Goal: Task Accomplishment & Management: Manage account settings

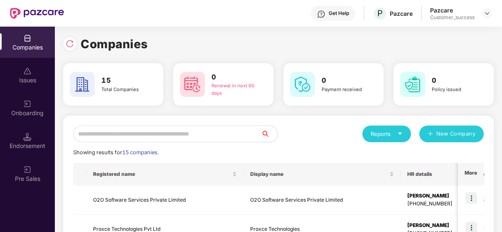
click at [157, 134] on input "text" at bounding box center [167, 133] width 188 height 17
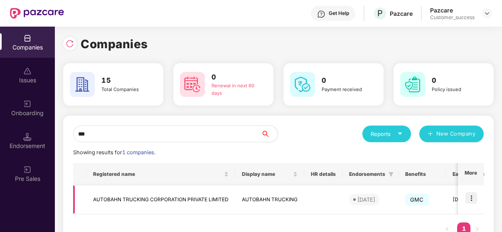
type input "***"
click at [470, 196] on img at bounding box center [471, 198] width 12 height 12
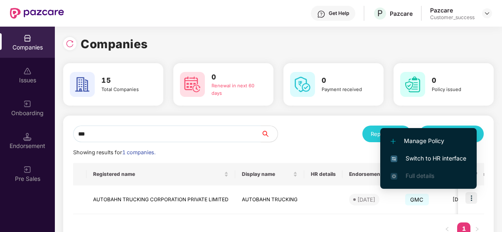
click at [457, 162] on span "Switch to HR interface" at bounding box center [429, 158] width 76 height 9
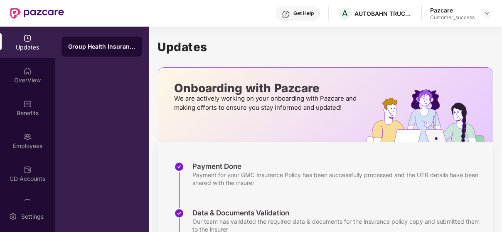
scroll to position [209, 0]
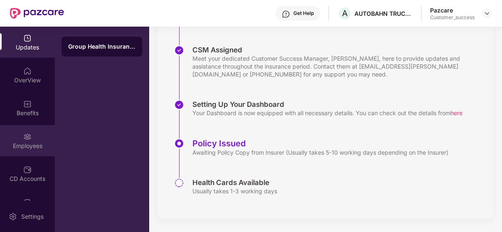
click at [17, 133] on div "Employees" at bounding box center [27, 140] width 55 height 31
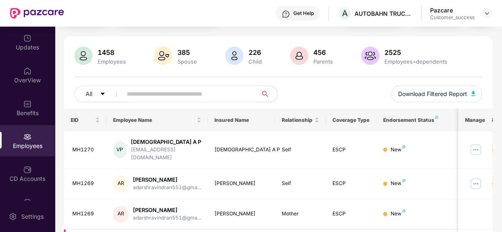
scroll to position [0, 0]
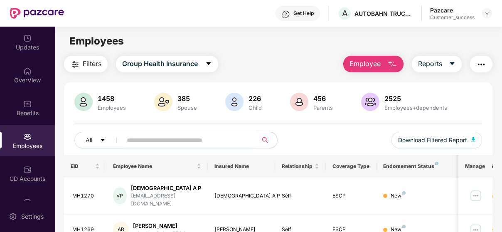
click at [135, 141] on input "text" at bounding box center [186, 140] width 119 height 12
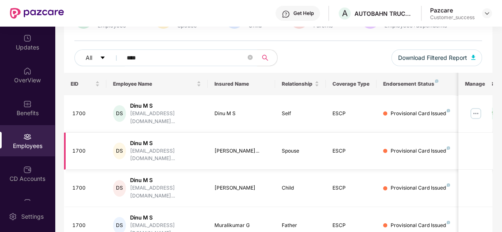
scroll to position [83, 0]
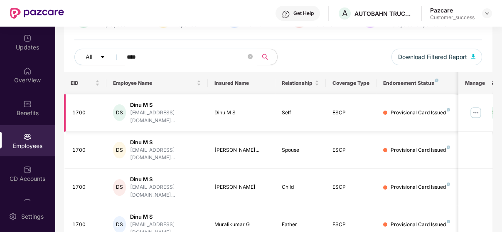
type input "****"
click at [481, 111] on img at bounding box center [475, 112] width 13 height 13
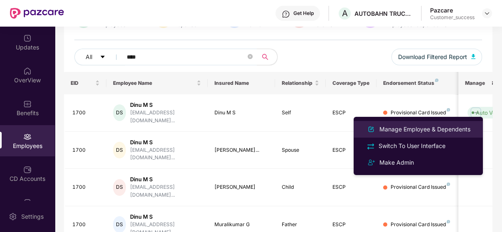
click at [446, 123] on li "Manage Employee & Dependents" at bounding box center [418, 129] width 129 height 17
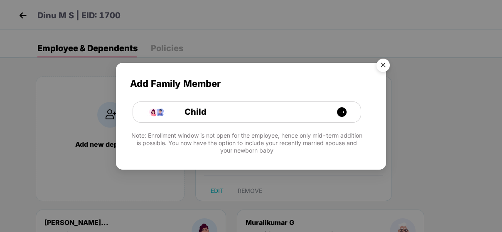
click at [382, 64] on img "Close" at bounding box center [382, 66] width 23 height 23
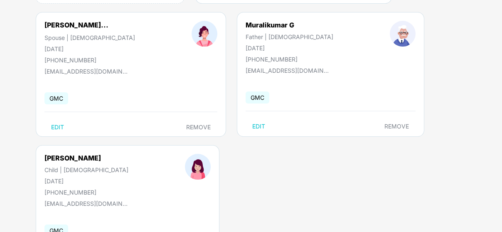
scroll to position [255, 0]
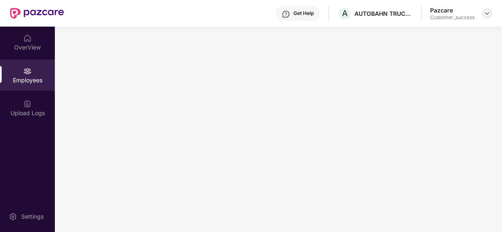
click at [484, 12] on img at bounding box center [487, 13] width 7 height 7
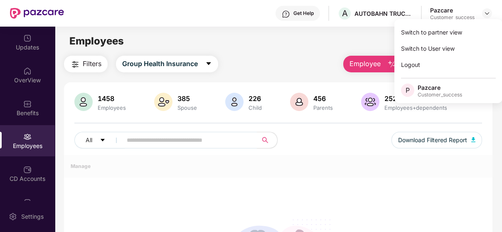
click at [453, 31] on div "Switch to partner view" at bounding box center [448, 32] width 108 height 16
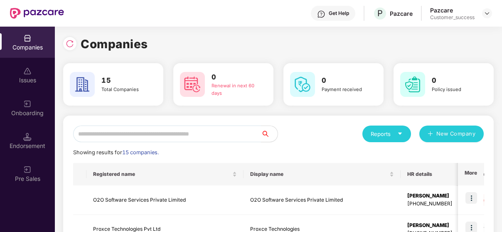
click at [185, 130] on input "text" at bounding box center [167, 133] width 188 height 17
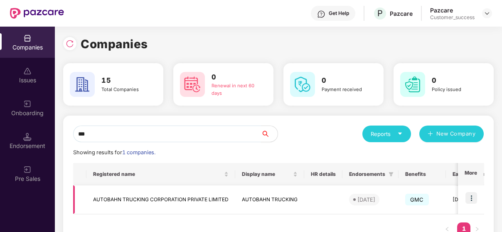
type input "***"
click at [467, 194] on img at bounding box center [471, 198] width 12 height 12
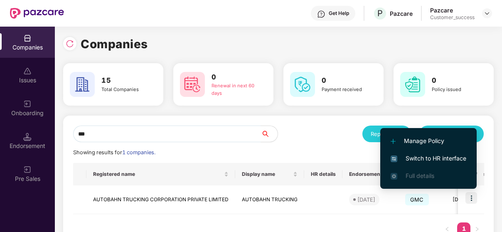
click at [450, 155] on span "Switch to HR interface" at bounding box center [429, 158] width 76 height 9
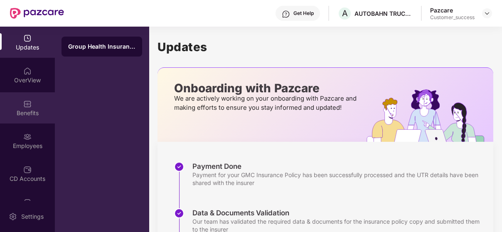
click at [37, 98] on div "Benefits" at bounding box center [27, 107] width 55 height 31
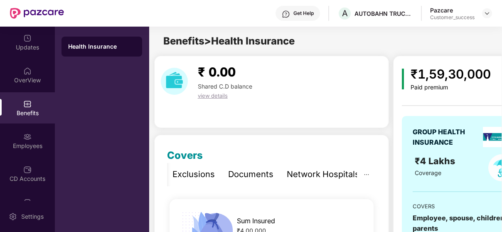
click at [347, 171] on div "Network Hospitals" at bounding box center [323, 174] width 73 height 13
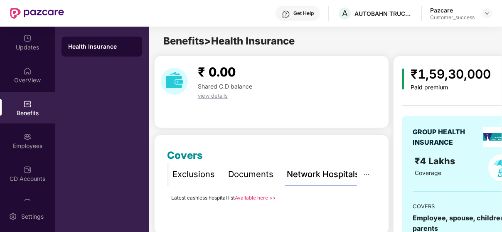
click at [247, 197] on link "Available here >>" at bounding box center [255, 197] width 41 height 6
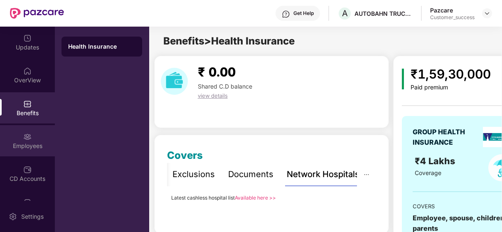
click at [27, 140] on div "Employees" at bounding box center [27, 140] width 55 height 31
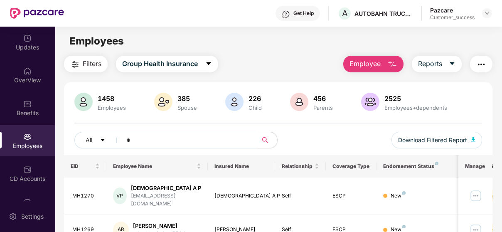
click at [191, 135] on input "*" at bounding box center [186, 140] width 119 height 12
type input "****"
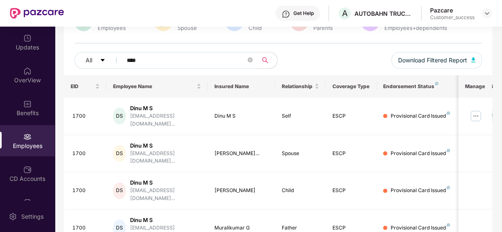
scroll to position [96, 0]
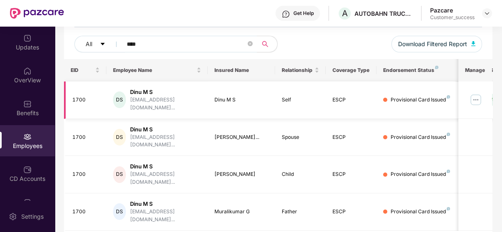
click at [473, 95] on img at bounding box center [475, 99] width 13 height 13
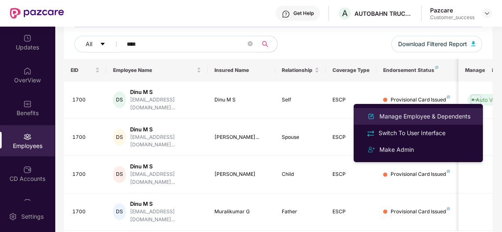
click at [420, 116] on div "Manage Employee & Dependents" at bounding box center [425, 116] width 94 height 9
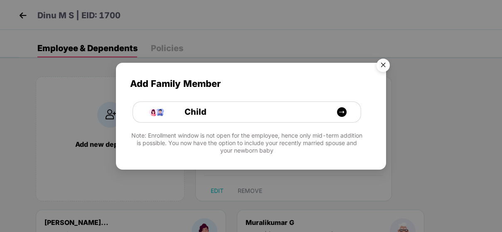
click at [100, 88] on div "Add Family Member Child Note: Enrollment window is not open for the employee, h…" at bounding box center [251, 116] width 502 height 232
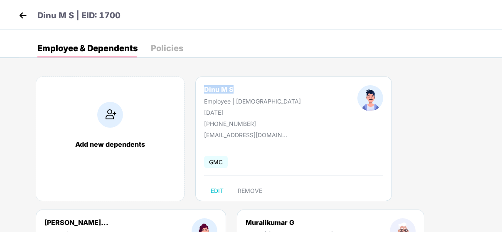
drag, startPoint x: 203, startPoint y: 90, endPoint x: 259, endPoint y: 90, distance: 56.5
click at [259, 90] on div "Dinu M S Employee | [DEMOGRAPHIC_DATA] [DATE] [PHONE_NUMBER]" at bounding box center [252, 106] width 153 height 42
copy div "Dinu M S"
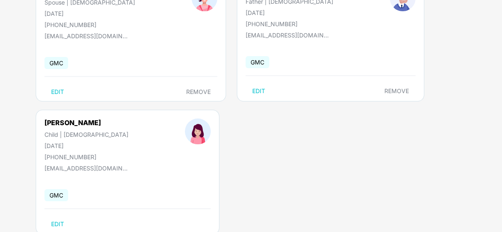
scroll to position [255, 0]
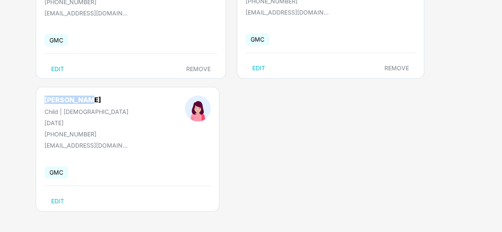
drag, startPoint x: 44, startPoint y: 97, endPoint x: 83, endPoint y: 101, distance: 39.6
click at [83, 101] on div "[PERSON_NAME] Child | [DEMOGRAPHIC_DATA] [DATE] [PHONE_NUMBER]" at bounding box center [86, 117] width 140 height 42
copy div "[PERSON_NAME]"
